Goal: Task Accomplishment & Management: Use online tool/utility

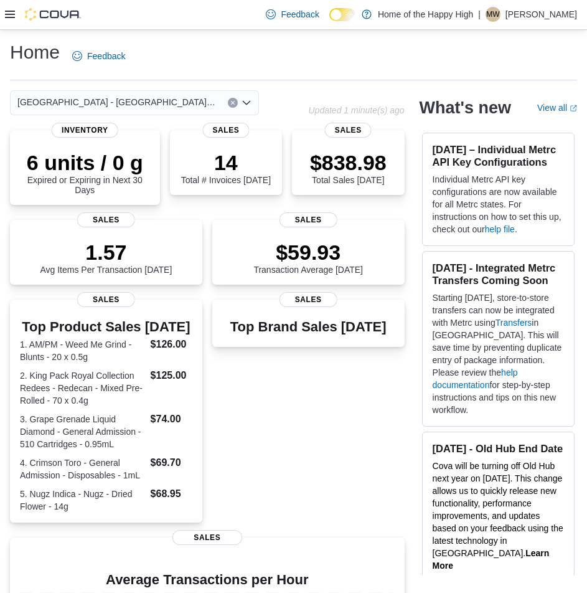
click at [2, 15] on div "Feedback Dark Mode Home of the Happy High | MW [PERSON_NAME]" at bounding box center [293, 15] width 587 height 30
click at [4, 15] on div "Feedback Dark Mode Home of the Happy High | MW [PERSON_NAME]" at bounding box center [293, 15] width 587 height 30
click at [9, 16] on icon at bounding box center [10, 14] width 10 height 10
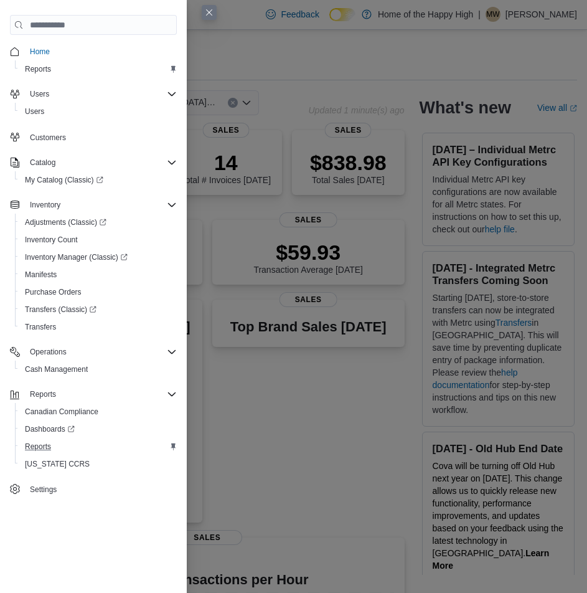
click at [63, 454] on button "Reports" at bounding box center [98, 446] width 167 height 17
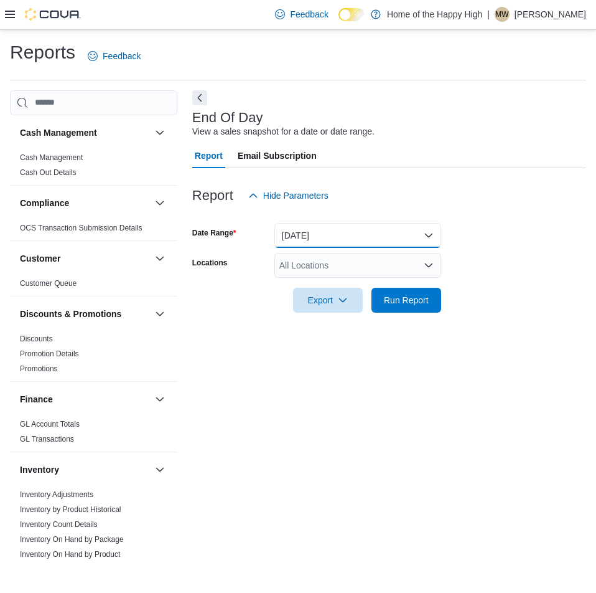
click at [330, 236] on button "[DATE]" at bounding box center [357, 235] width 167 height 25
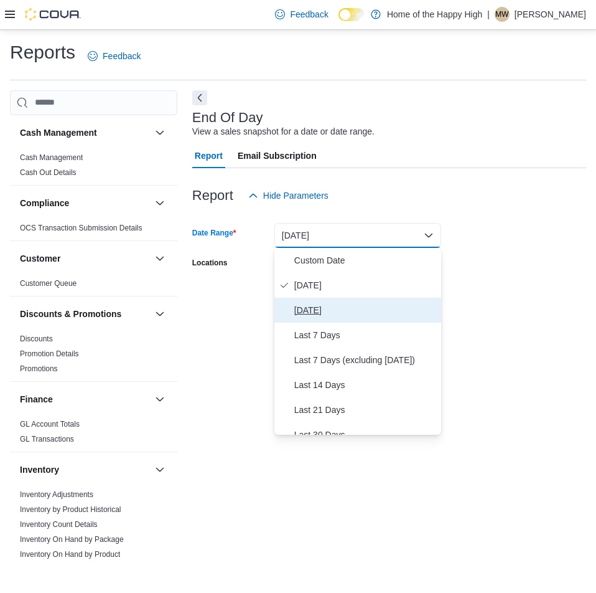
click at [308, 306] on span "[DATE]" at bounding box center [365, 310] width 142 height 15
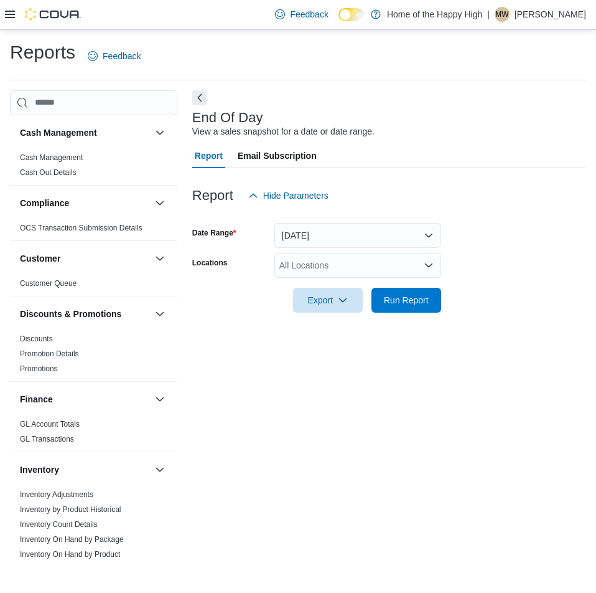
click at [336, 265] on div "All Locations" at bounding box center [357, 265] width 167 height 25
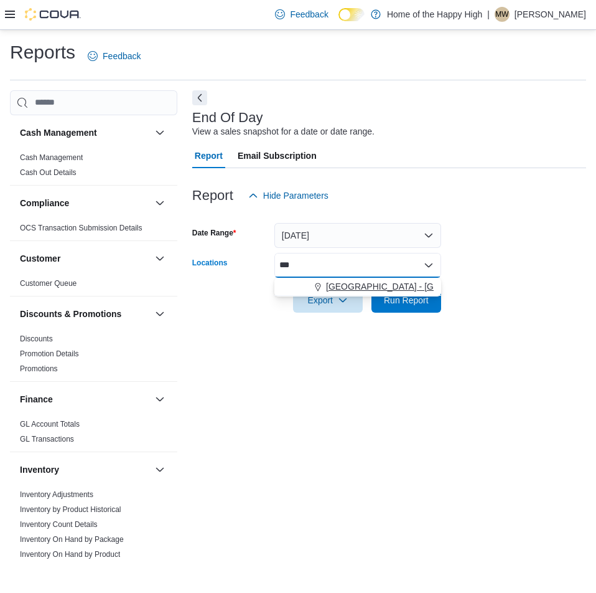
type input "***"
click at [343, 285] on span "[GEOGRAPHIC_DATA] - [GEOGRAPHIC_DATA] - Fire & Flower" at bounding box center [450, 286] width 249 height 12
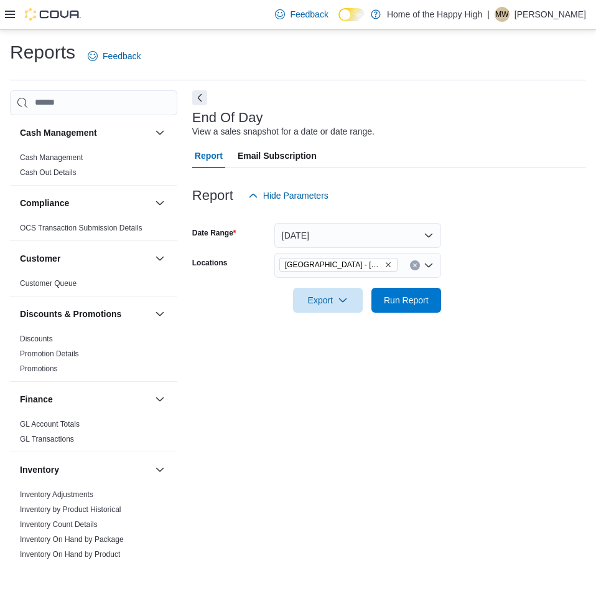
click at [514, 249] on form "Date Range [DATE] Locations [GEOGRAPHIC_DATA] - [GEOGRAPHIC_DATA] - Fire & Flow…" at bounding box center [389, 260] width 394 height 105
click at [418, 248] on form "Date Range [DATE] Locations [GEOGRAPHIC_DATA] - [GEOGRAPHIC_DATA] - Fire & Flow…" at bounding box center [389, 260] width 394 height 105
click at [406, 299] on span "Run Report" at bounding box center [406, 299] width 45 height 12
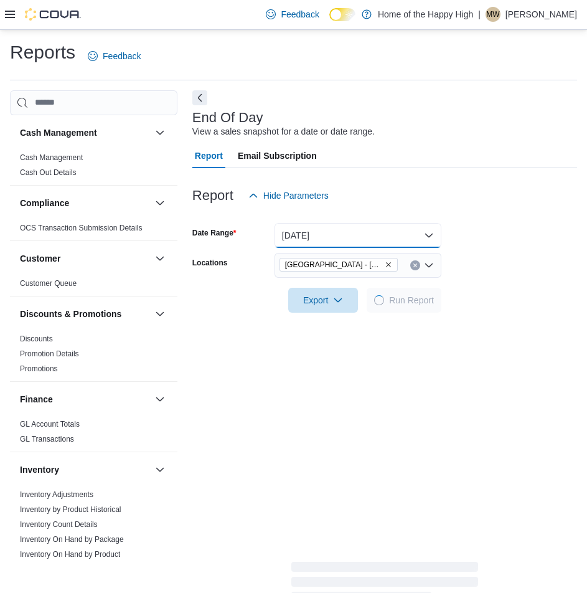
click at [371, 240] on button "[DATE]" at bounding box center [357, 235] width 167 height 25
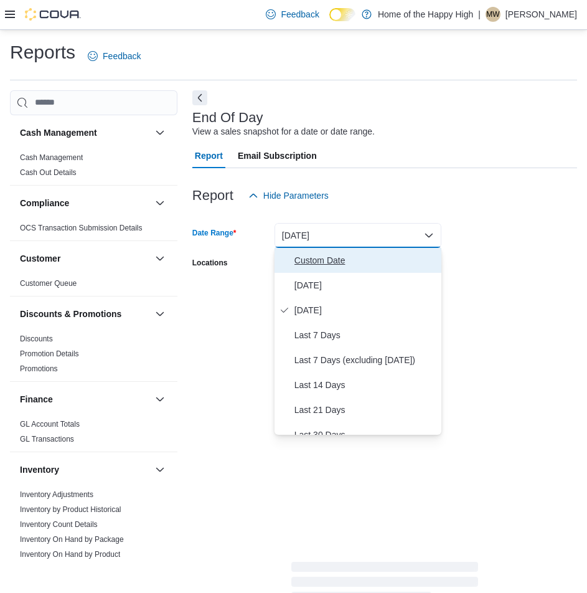
click at [348, 250] on button "Custom Date" at bounding box center [357, 260] width 167 height 25
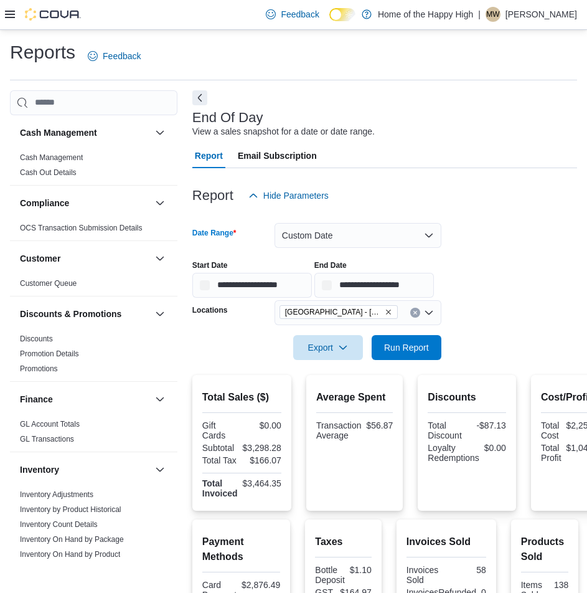
click at [382, 298] on div at bounding box center [384, 299] width 385 height 2
click at [382, 293] on input "**********" at bounding box center [374, 285] width 120 height 25
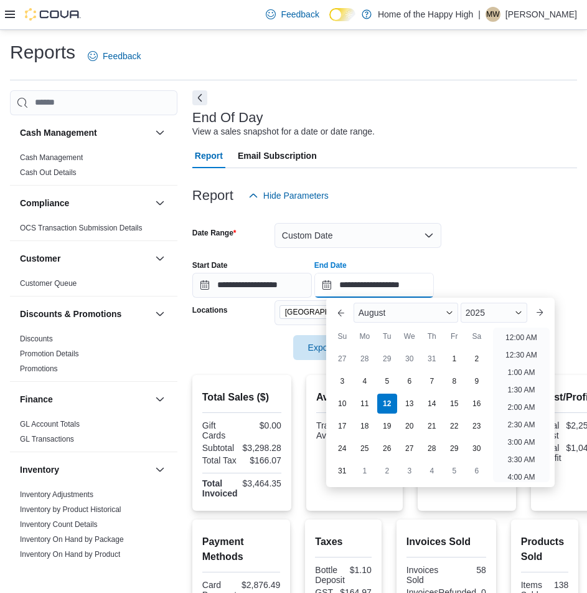
scroll to position [685, 0]
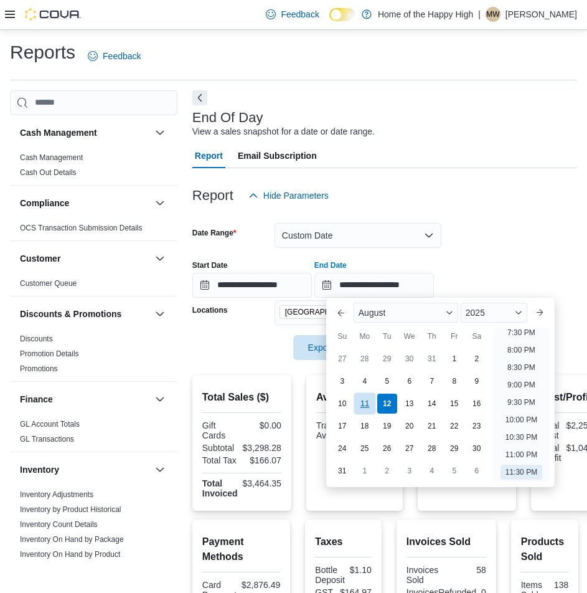
click at [365, 397] on div "11" at bounding box center [365, 403] width 22 height 22
type input "**********"
drag, startPoint x: 275, startPoint y: 285, endPoint x: 289, endPoint y: 293, distance: 16.1
click at [276, 285] on input "**********" at bounding box center [252, 285] width 120 height 25
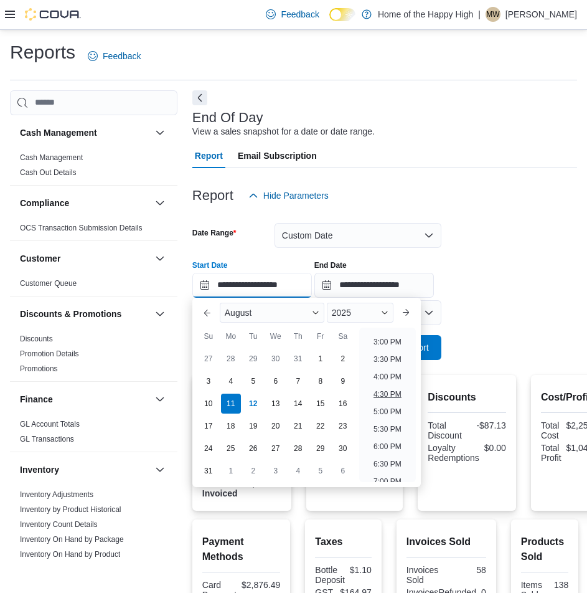
scroll to position [537, 0]
click at [386, 431] on li "6:00 PM" at bounding box center [387, 428] width 38 height 15
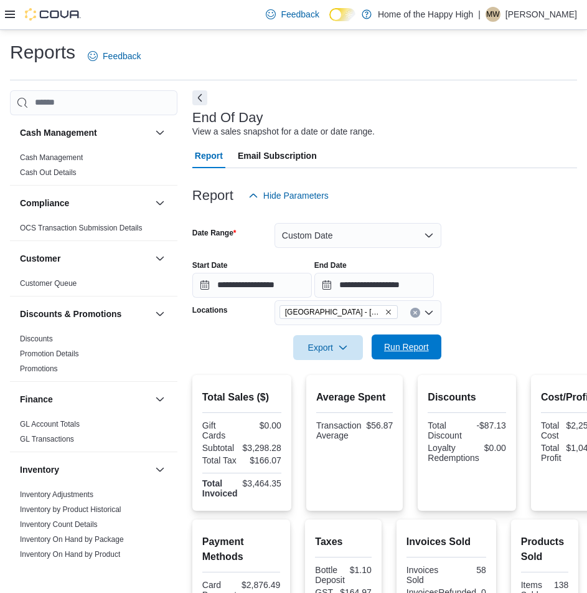
click at [431, 345] on span "Run Report" at bounding box center [406, 346] width 55 height 25
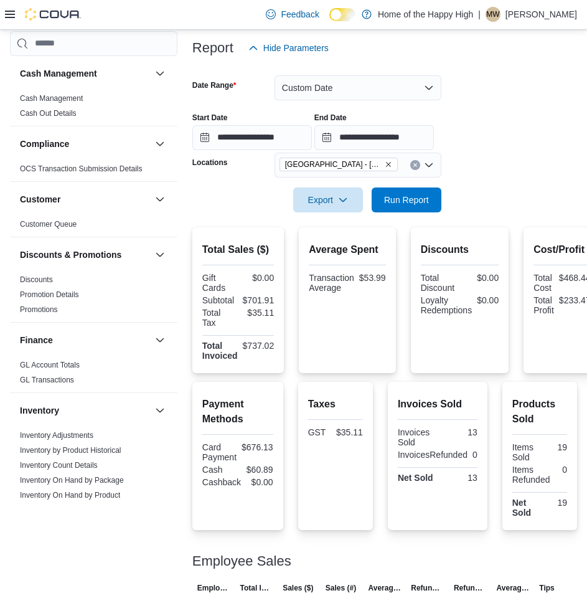
scroll to position [10, 0]
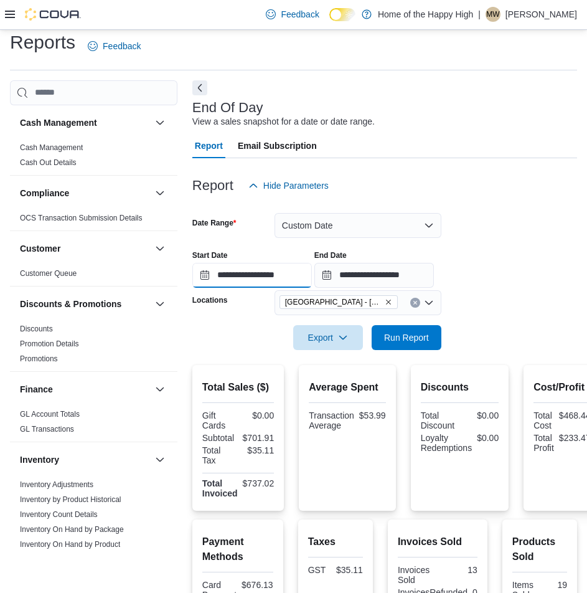
click at [292, 268] on input "**********" at bounding box center [252, 275] width 120 height 25
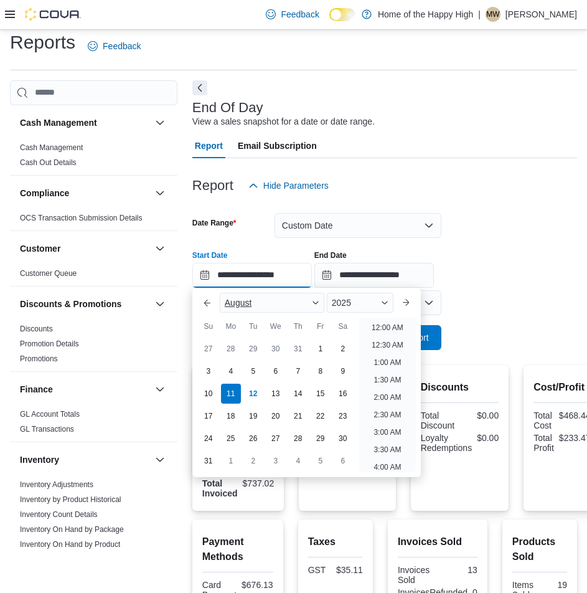
scroll to position [666, 0]
click at [380, 326] on li "7:00 PM" at bounding box center [387, 323] width 38 height 15
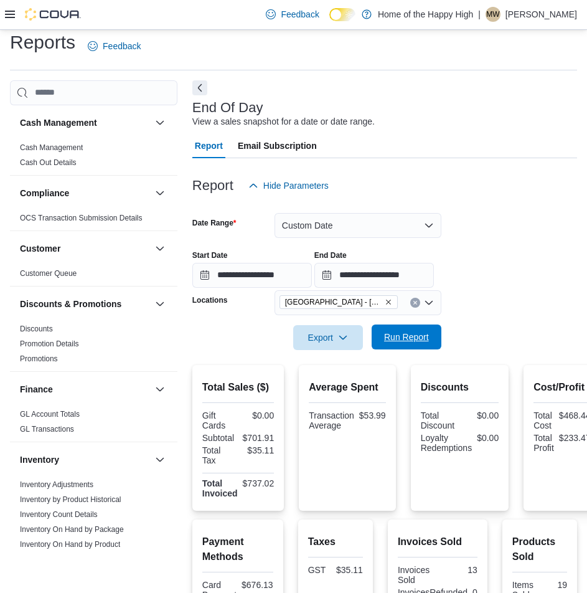
click at [403, 326] on span "Run Report" at bounding box center [406, 336] width 55 height 25
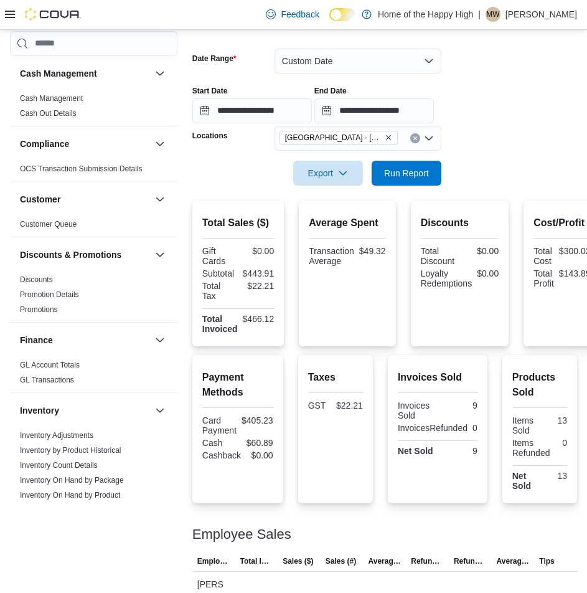
scroll to position [72, 0]
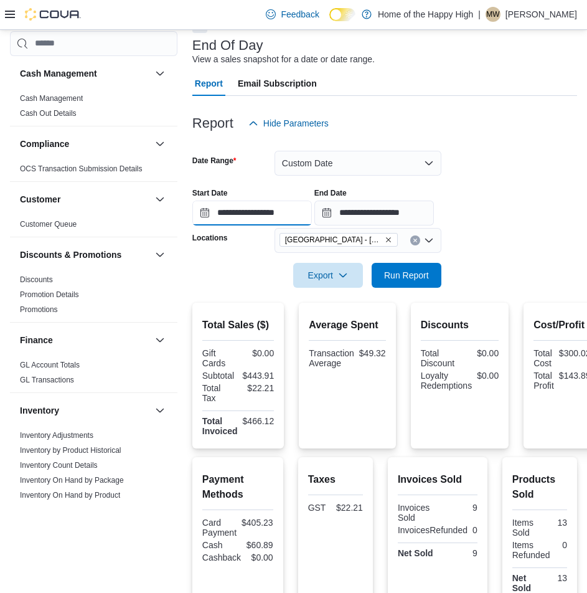
click at [301, 209] on input "**********" at bounding box center [252, 212] width 120 height 25
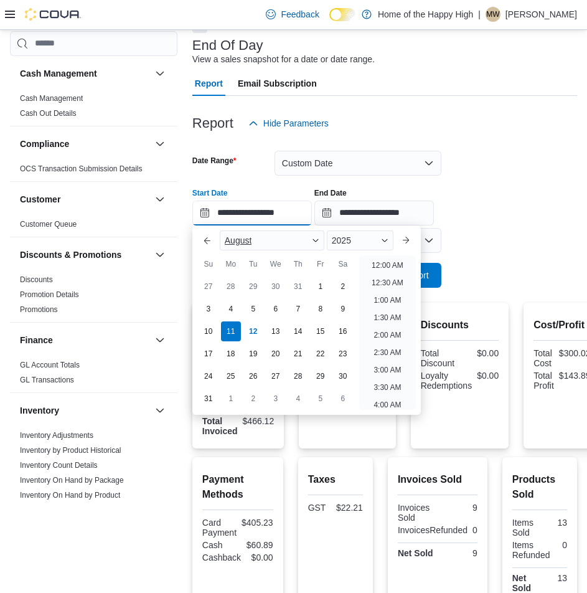
scroll to position [685, 0]
click at [382, 263] on li "7:30 PM" at bounding box center [387, 260] width 38 height 15
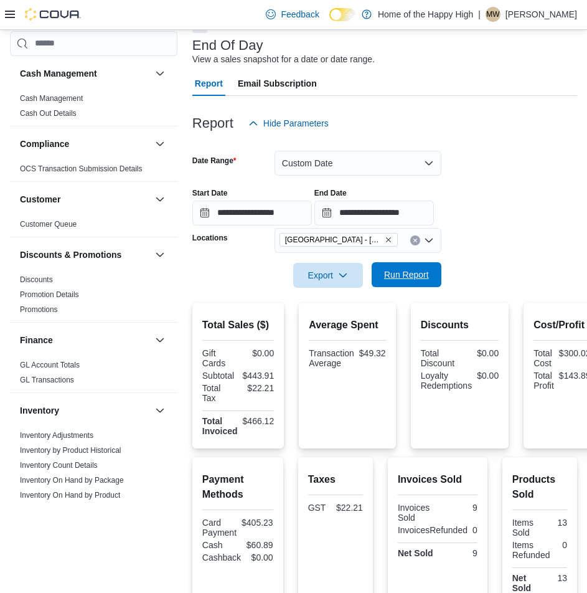
click at [400, 274] on span "Run Report" at bounding box center [406, 274] width 45 height 12
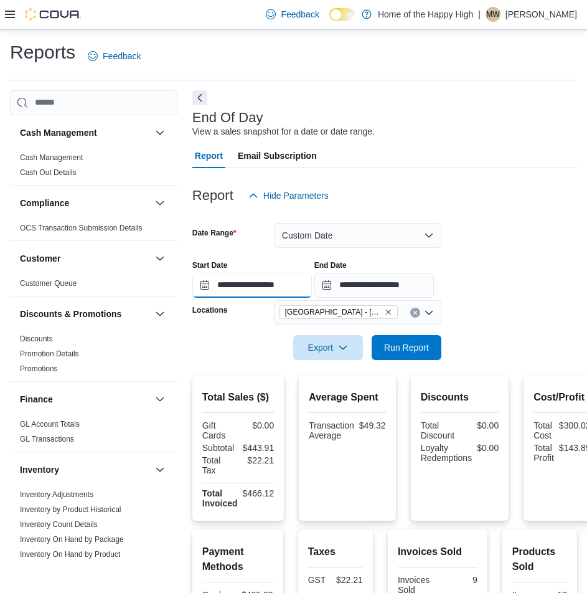
click at [303, 282] on input "**********" at bounding box center [252, 285] width 120 height 25
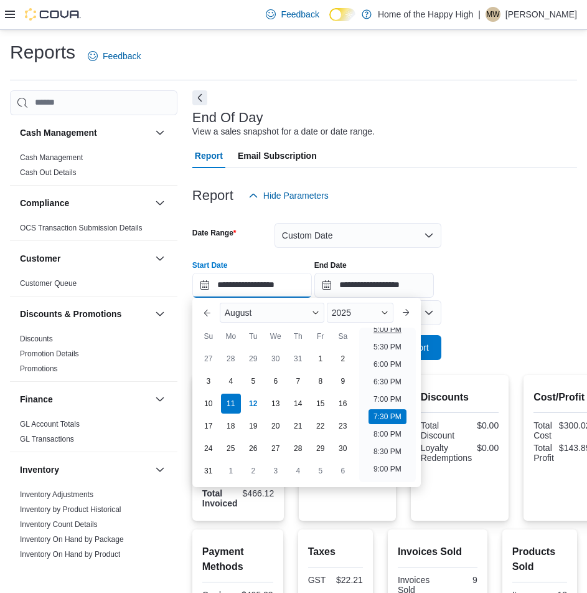
scroll to position [560, 0]
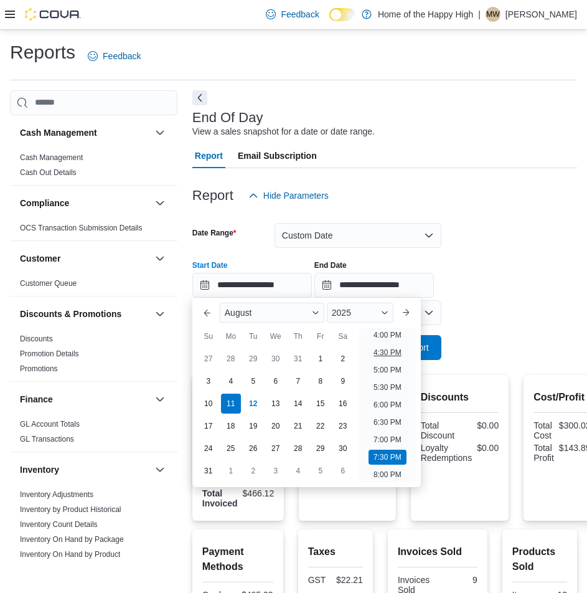
click at [391, 355] on li "4:30 PM" at bounding box center [387, 352] width 38 height 15
type input "**********"
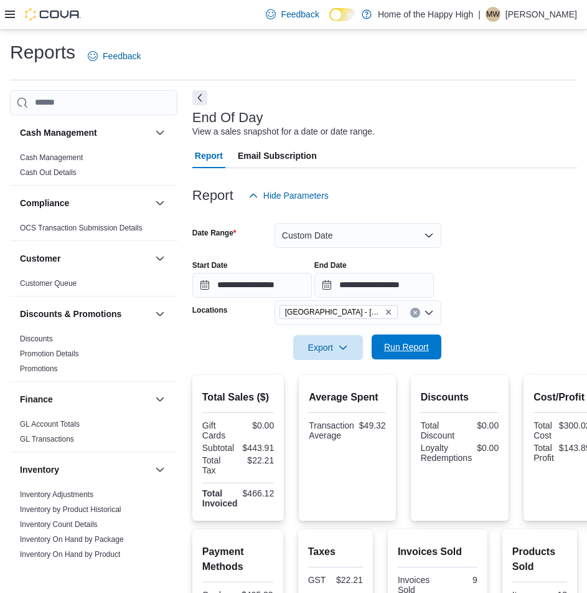
click at [399, 341] on span "Run Report" at bounding box center [406, 346] width 45 height 12
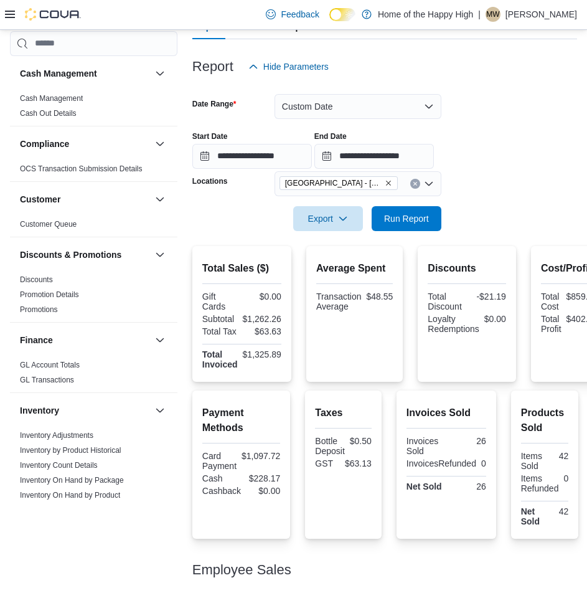
scroll to position [124, 0]
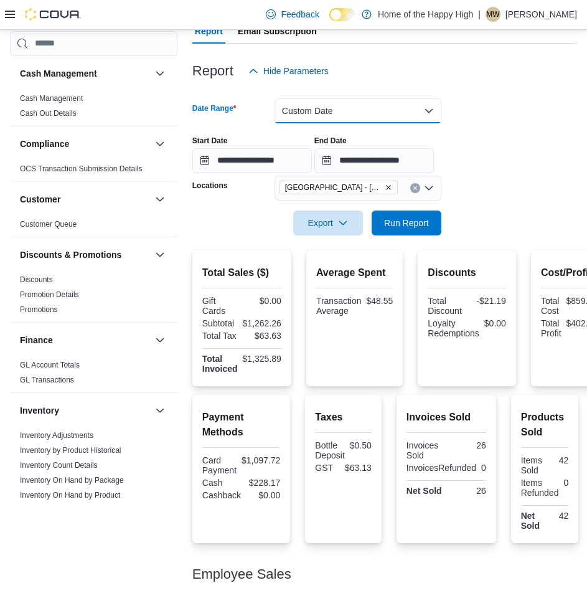
click at [350, 107] on button "Custom Date" at bounding box center [357, 110] width 167 height 25
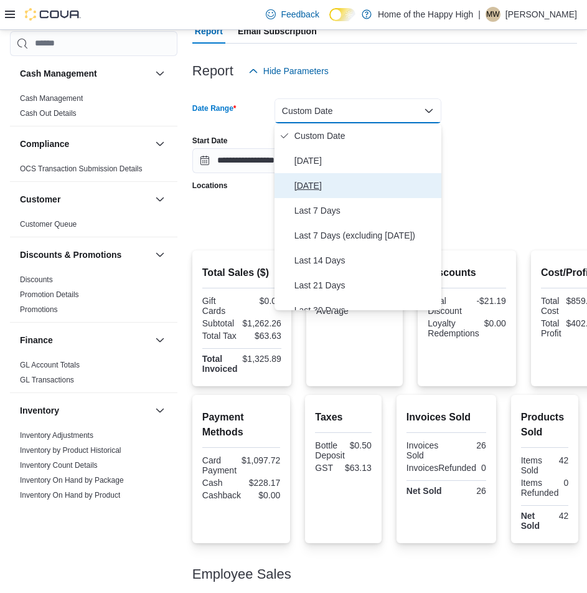
click at [324, 181] on span "[DATE]" at bounding box center [365, 185] width 142 height 15
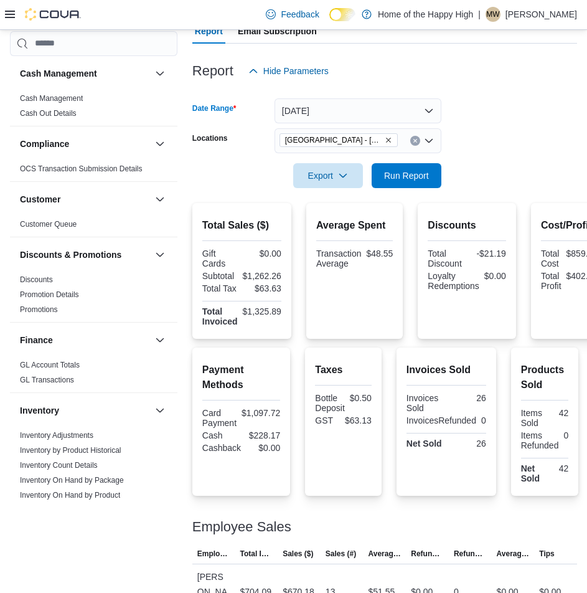
click at [449, 174] on form "Date Range [DATE] Locations [GEOGRAPHIC_DATA] - [GEOGRAPHIC_DATA] - Fire & Flow…" at bounding box center [384, 135] width 385 height 105
click at [436, 173] on button "Run Report" at bounding box center [407, 174] width 70 height 25
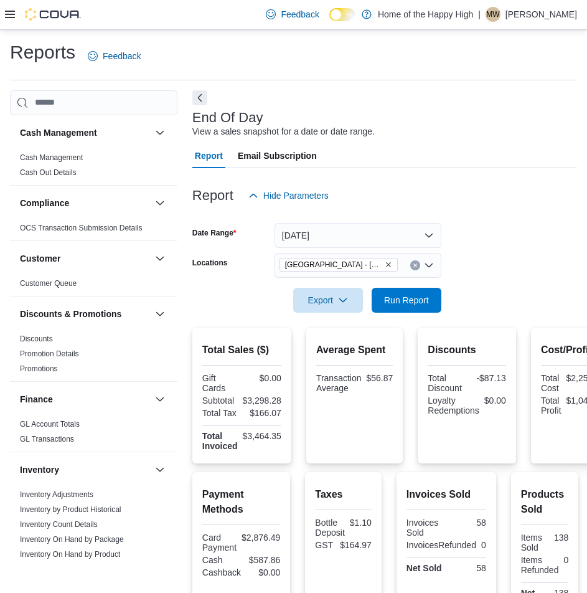
click at [13, 16] on icon at bounding box center [10, 14] width 10 height 10
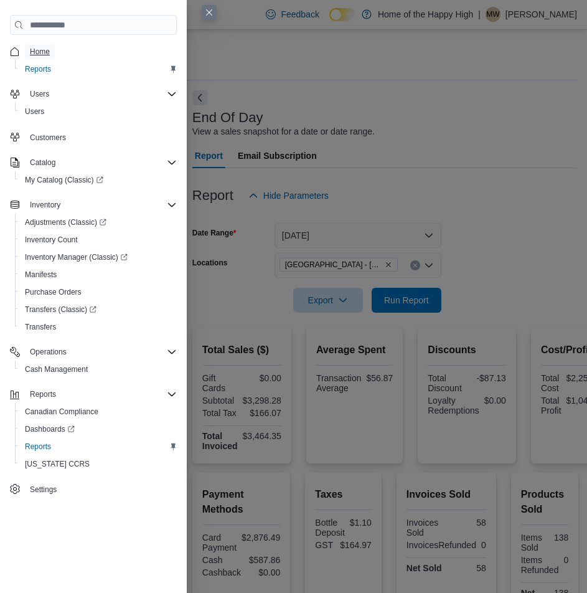
click at [38, 58] on span "Home" at bounding box center [40, 51] width 20 height 15
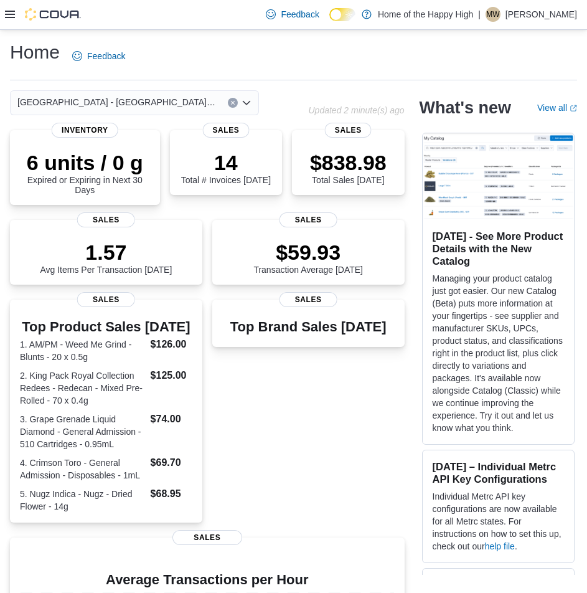
click at [6, 13] on icon at bounding box center [10, 14] width 10 height 10
click at [235, 99] on button "Clear input" at bounding box center [233, 103] width 10 height 10
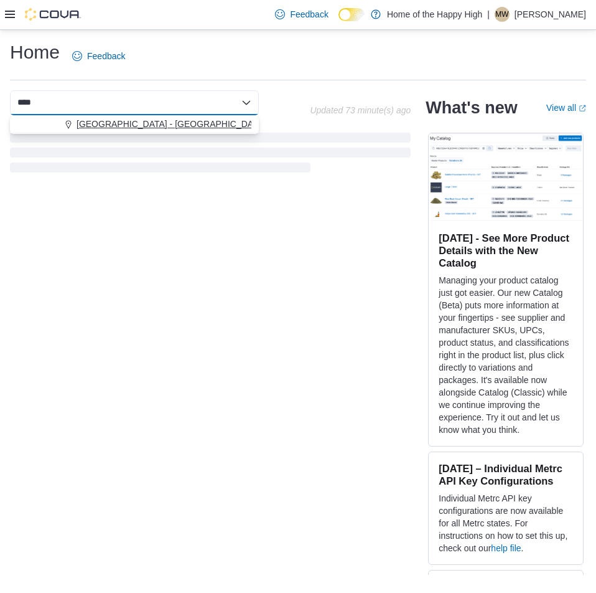
type input "****"
click at [223, 126] on span "[GEOGRAPHIC_DATA] - [GEOGRAPHIC_DATA] - Fire & Flower" at bounding box center [201, 124] width 249 height 12
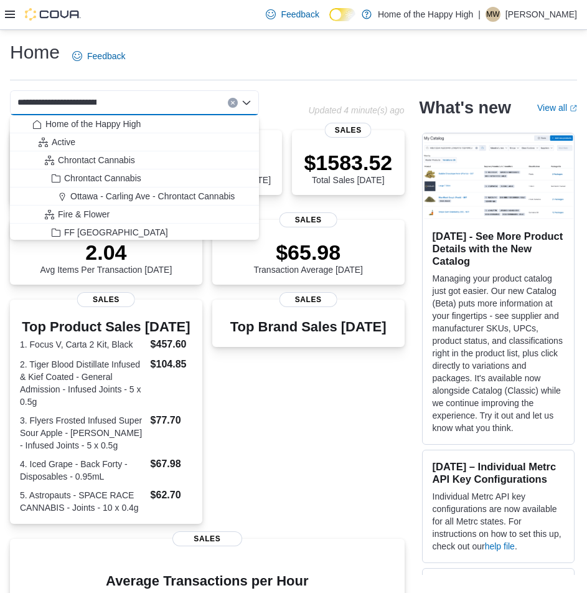
click at [228, 103] on button "Clear input" at bounding box center [233, 103] width 10 height 10
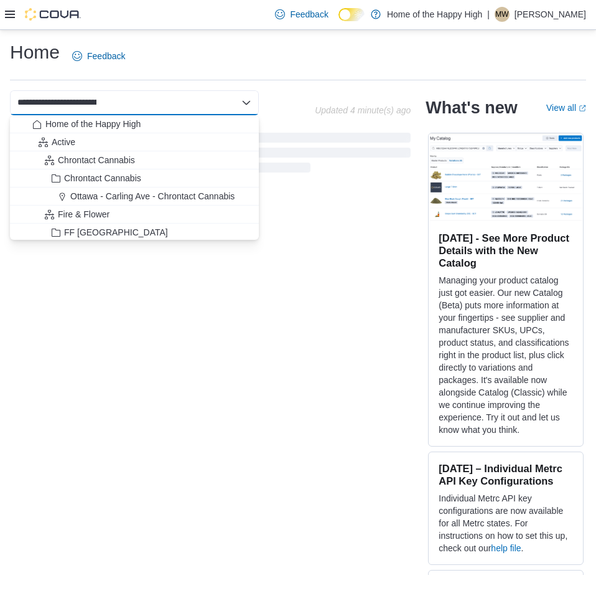
drag, startPoint x: 156, startPoint y: 90, endPoint x: 153, endPoint y: 97, distance: 7.3
click at [155, 91] on div "Combo box. Selected. . Selected. Combo box input. Select a Location. Type some …" at bounding box center [134, 102] width 249 height 25
click at [152, 97] on div "Combo box. Selected. . Selected. Combo box input. Select a Location. Type some …" at bounding box center [134, 102] width 249 height 25
type input "*"
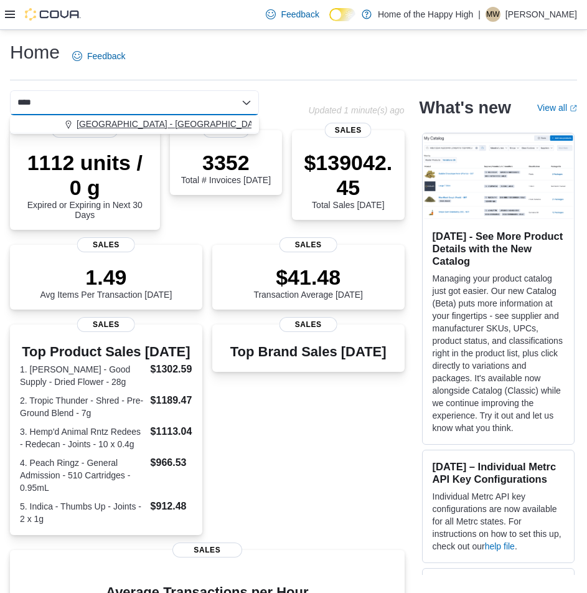
type input "****"
click at [144, 126] on span "[GEOGRAPHIC_DATA] - [GEOGRAPHIC_DATA] - Fire & Flower" at bounding box center [201, 124] width 249 height 12
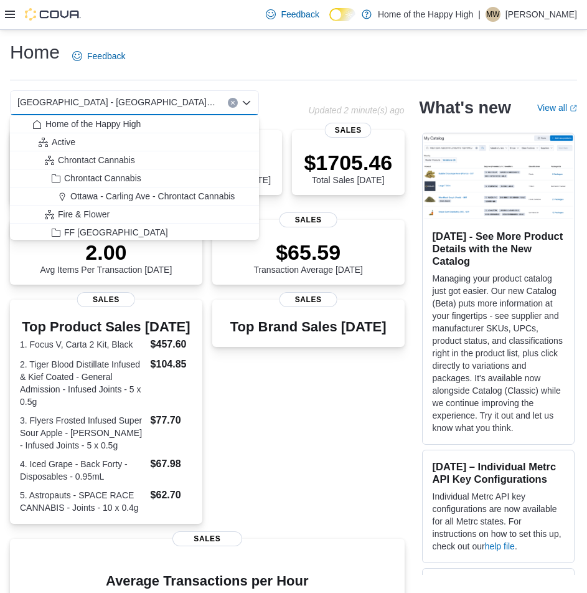
click at [232, 99] on button "Clear input" at bounding box center [233, 103] width 10 height 10
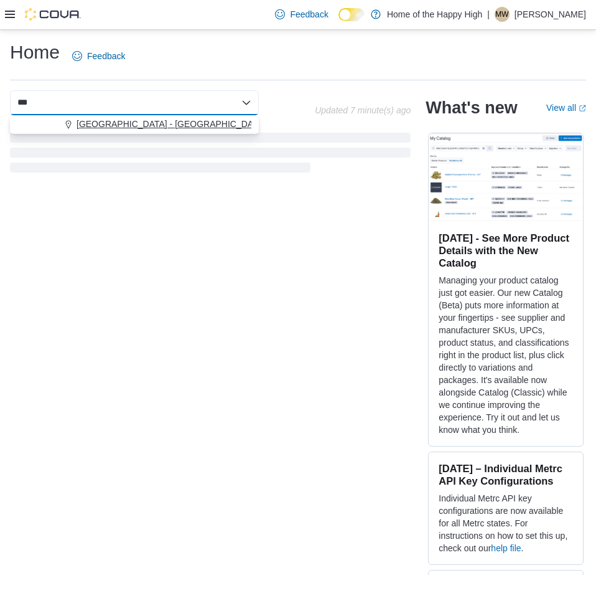
type input "***"
click at [202, 129] on span "[GEOGRAPHIC_DATA] - [GEOGRAPHIC_DATA] - Fire & Flower" at bounding box center [201, 124] width 249 height 12
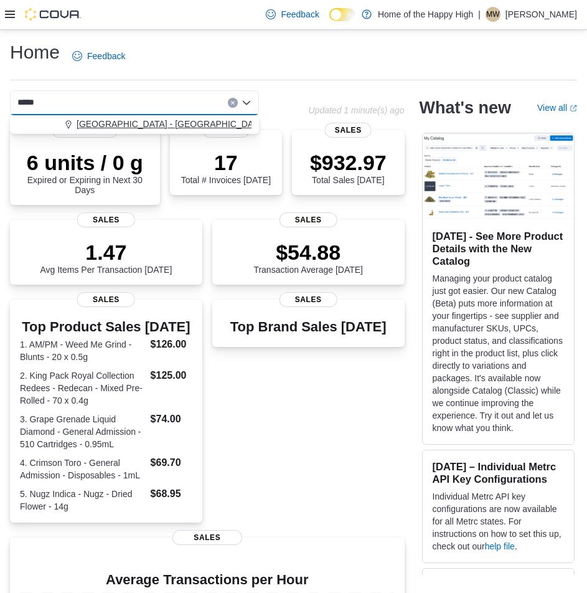
type input "****"
click at [152, 126] on span "[GEOGRAPHIC_DATA] - [GEOGRAPHIC_DATA] - Fire & Flower" at bounding box center [201, 124] width 249 height 12
